Goal: Check status: Check status

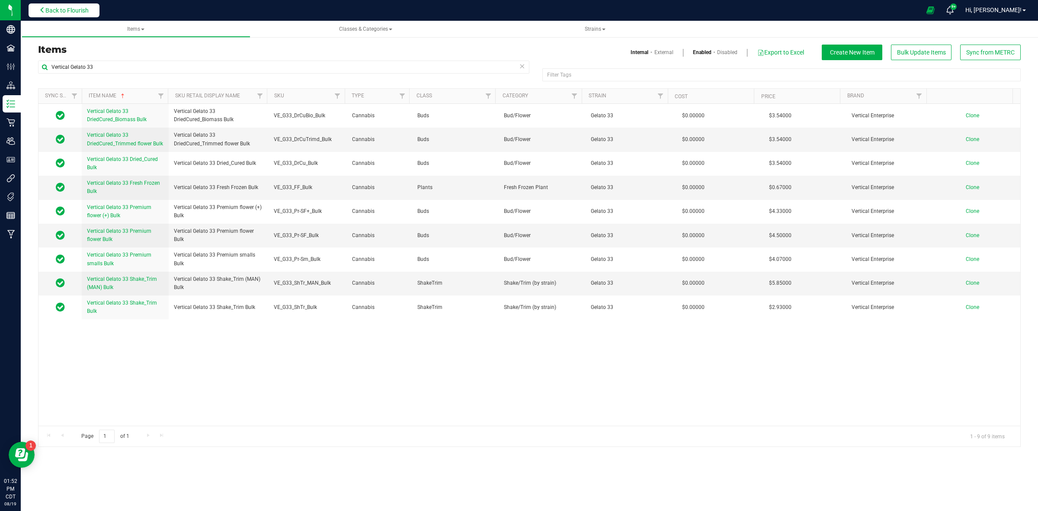
click at [74, 10] on span "Back to Flourish" at bounding box center [66, 10] width 43 height 7
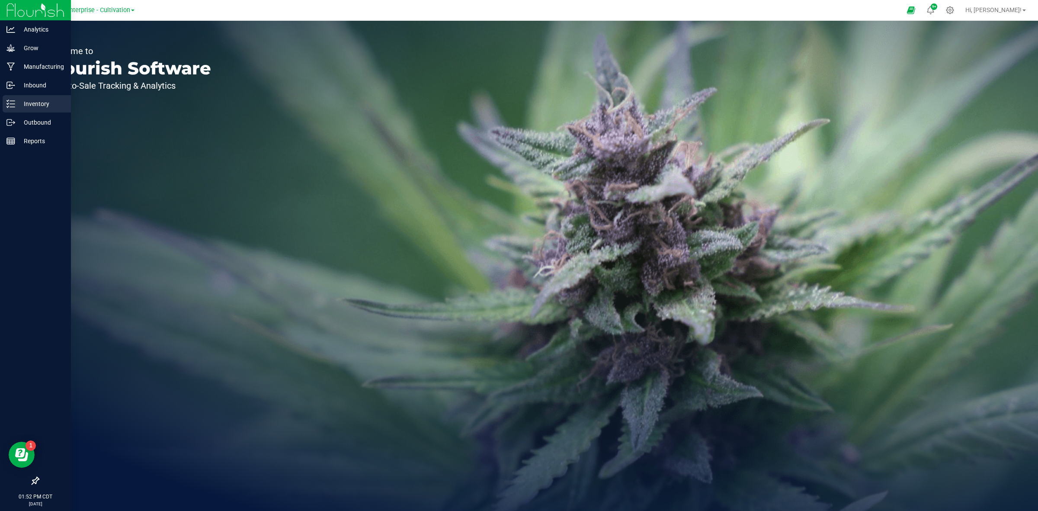
click at [10, 102] on icon at bounding box center [10, 103] width 9 height 9
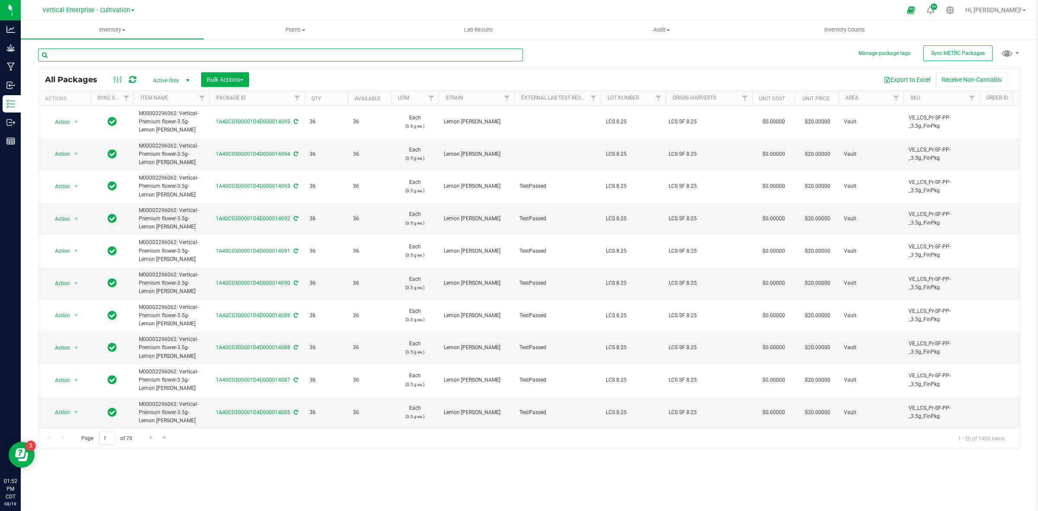
click at [113, 50] on input "text" at bounding box center [280, 54] width 485 height 13
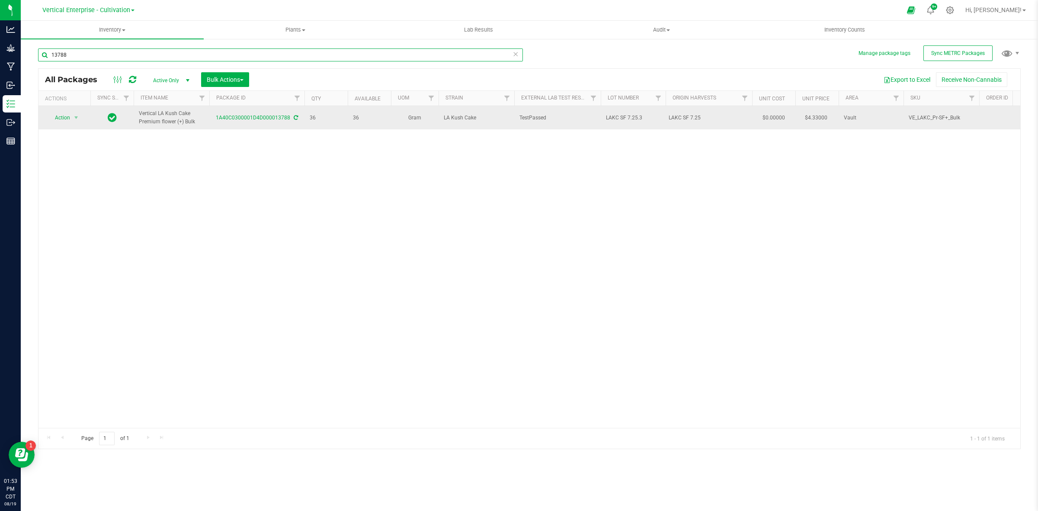
type input "13788"
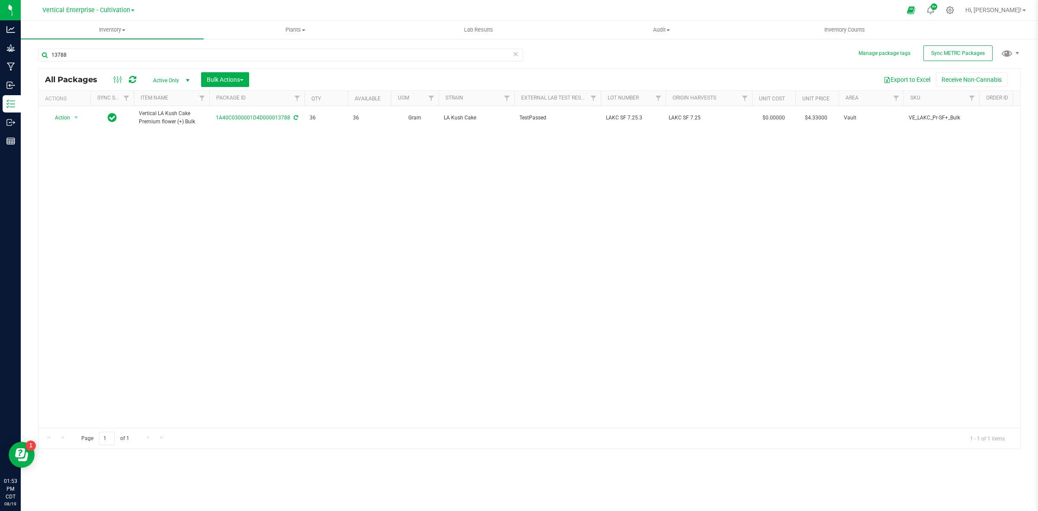
drag, startPoint x: 194, startPoint y: 120, endPoint x: 268, endPoint y: 143, distance: 77.7
click at [192, 122] on span "Vertical LA Kush Cake Premium flower (+) Bulk" at bounding box center [171, 117] width 65 height 16
click at [233, 143] on div "Action Action Adjust qty Create package Edit attributes Global inventory Locate…" at bounding box center [528, 267] width 981 height 322
